Goal: Find specific page/section: Find specific page/section

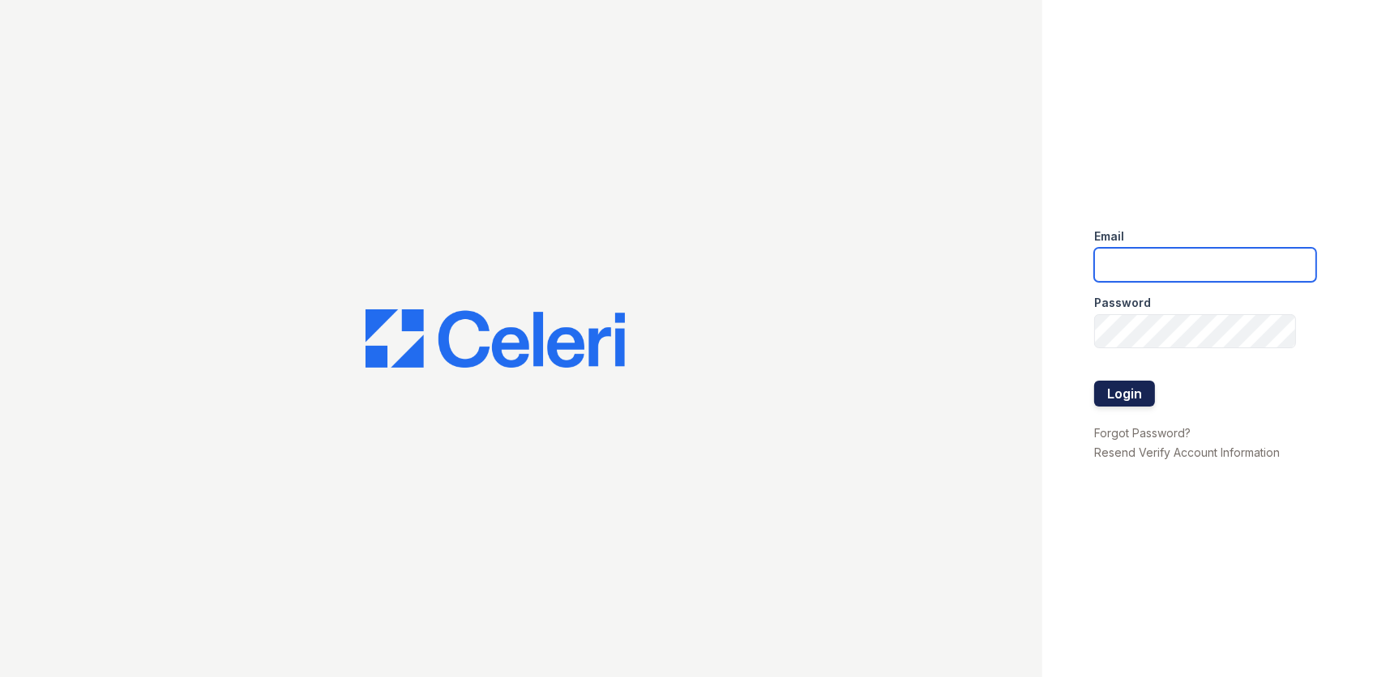
type input "[DOMAIN_NAME][EMAIL_ADDRESS][DOMAIN_NAME]"
click at [1130, 392] on button "Login" at bounding box center [1124, 394] width 61 height 26
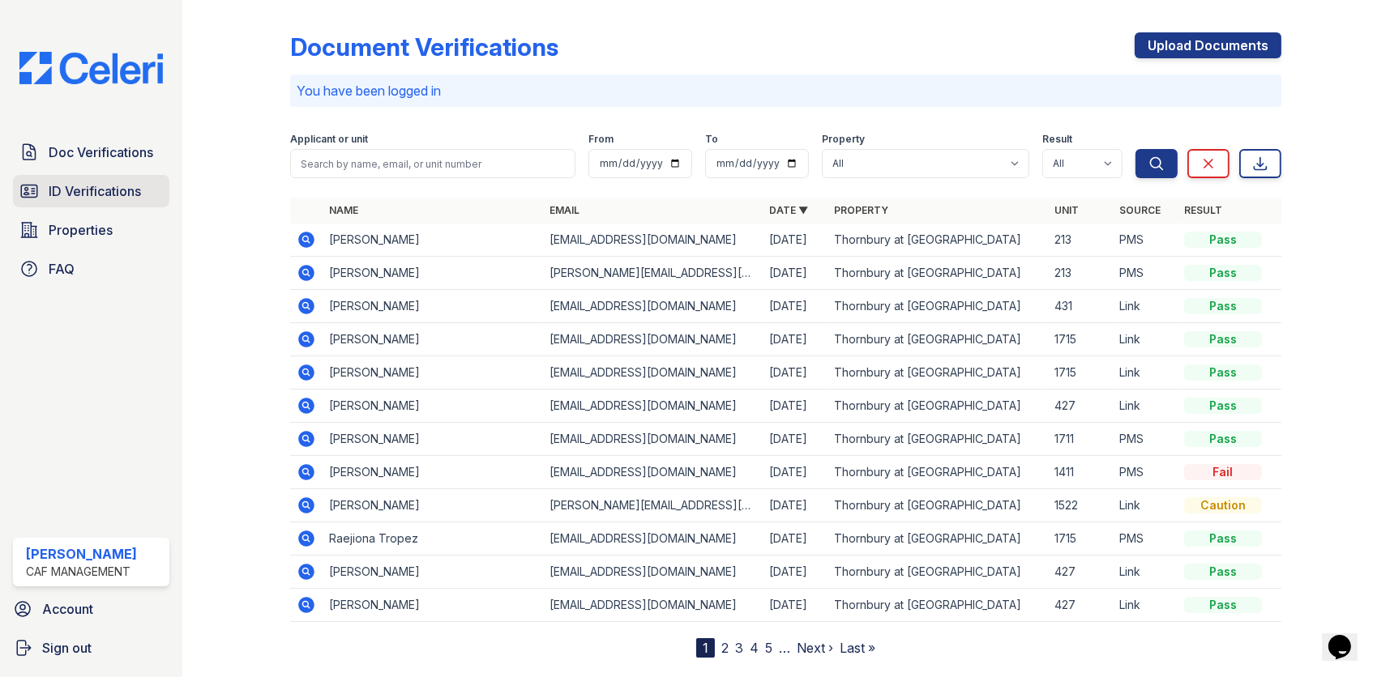
click at [117, 190] on span "ID Verifications" at bounding box center [95, 191] width 92 height 19
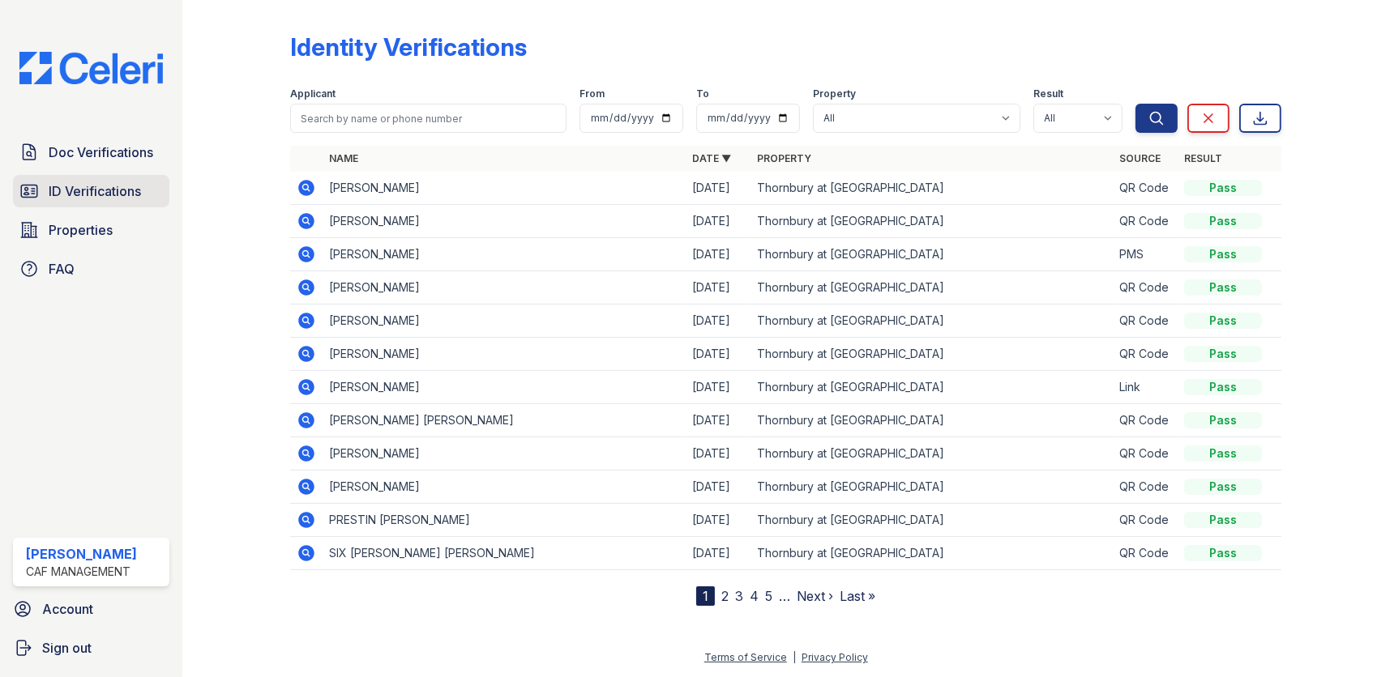
click at [118, 195] on span "ID Verifications" at bounding box center [95, 191] width 92 height 19
click at [78, 186] on span "ID Verifications" at bounding box center [95, 191] width 92 height 19
click at [102, 147] on span "Doc Verifications" at bounding box center [101, 152] width 105 height 19
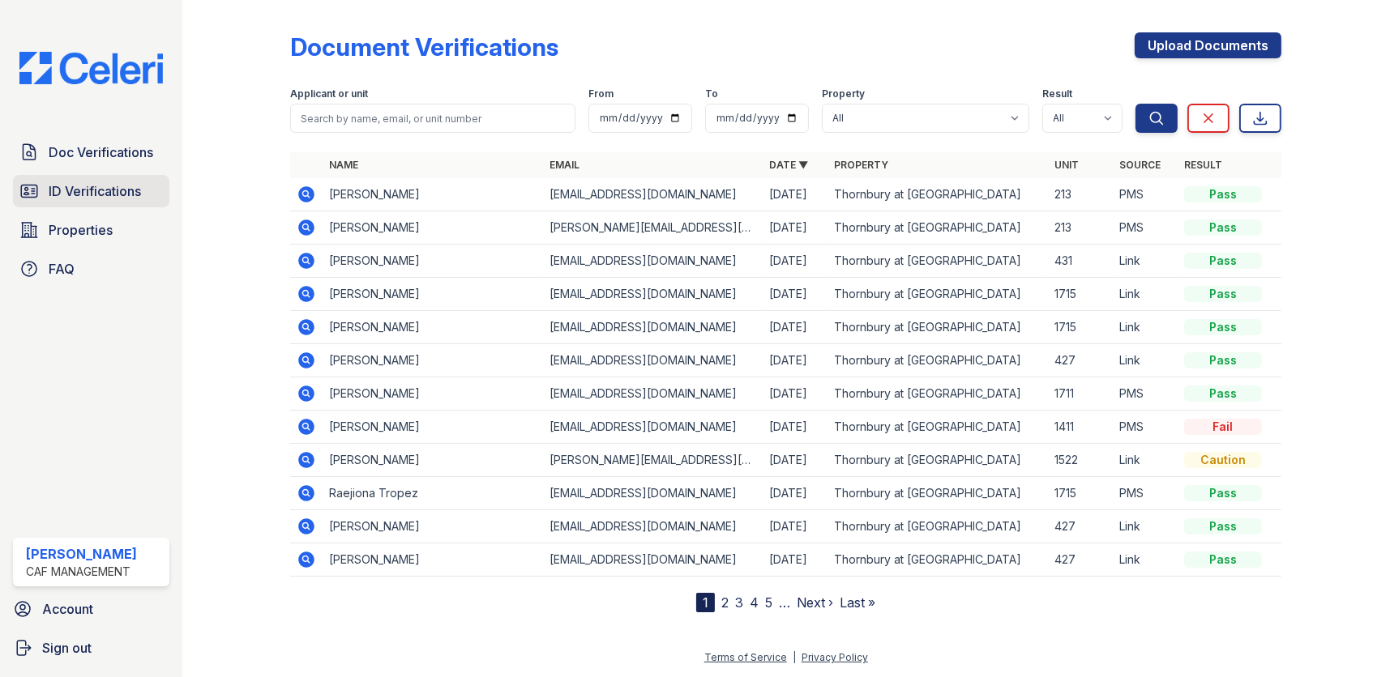
click at [88, 187] on span "ID Verifications" at bounding box center [95, 191] width 92 height 19
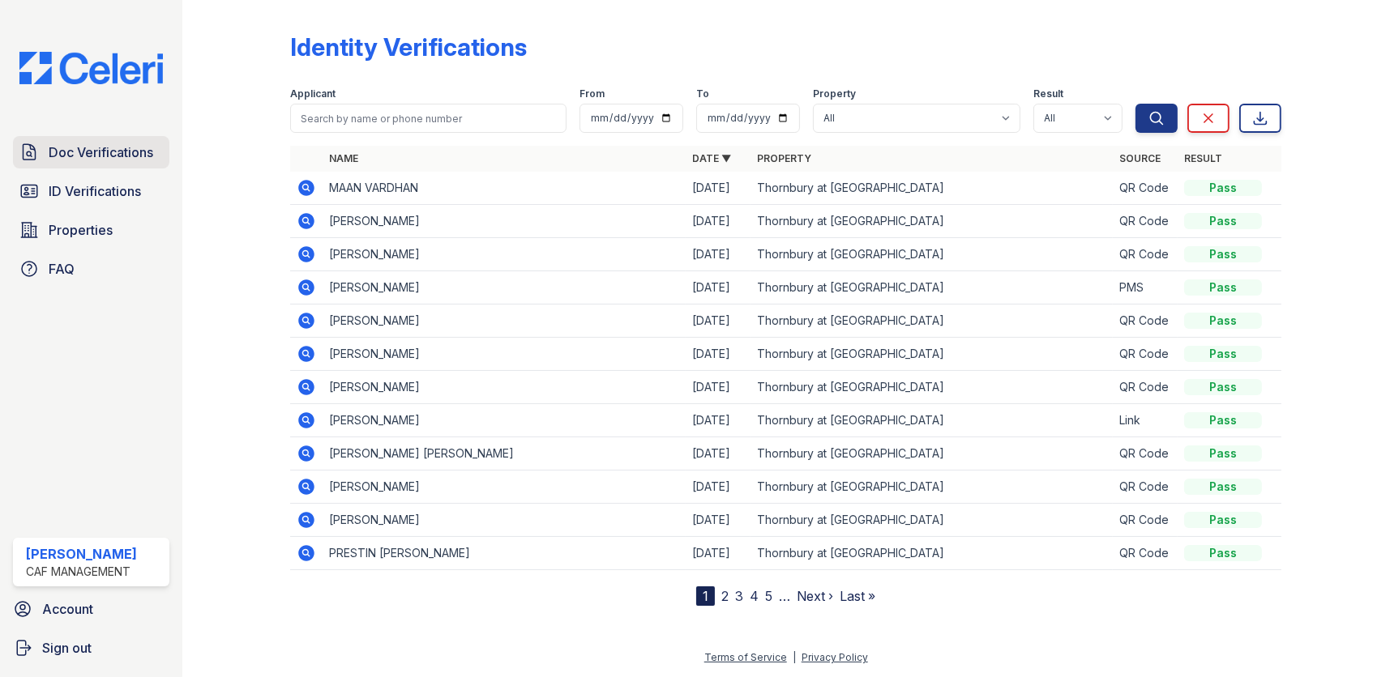
click at [118, 149] on span "Doc Verifications" at bounding box center [101, 152] width 105 height 19
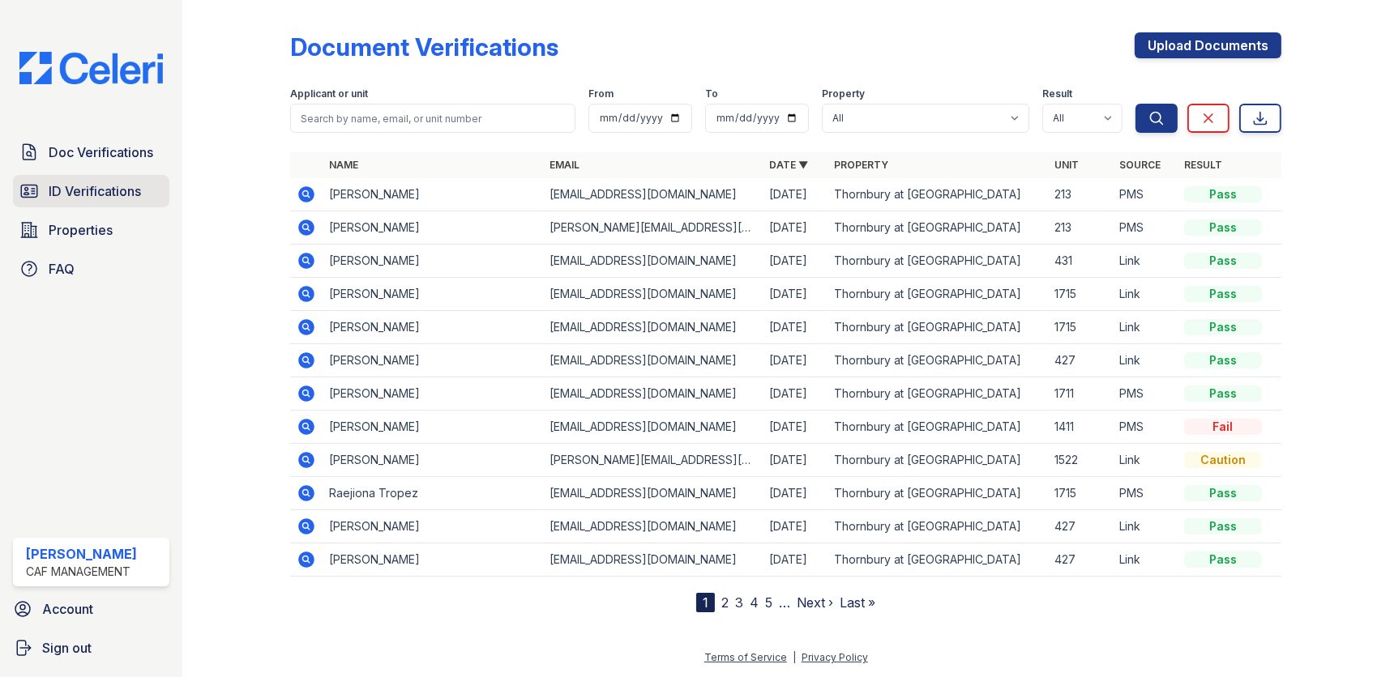
click at [105, 189] on span "ID Verifications" at bounding box center [95, 191] width 92 height 19
